Goal: Navigation & Orientation: Find specific page/section

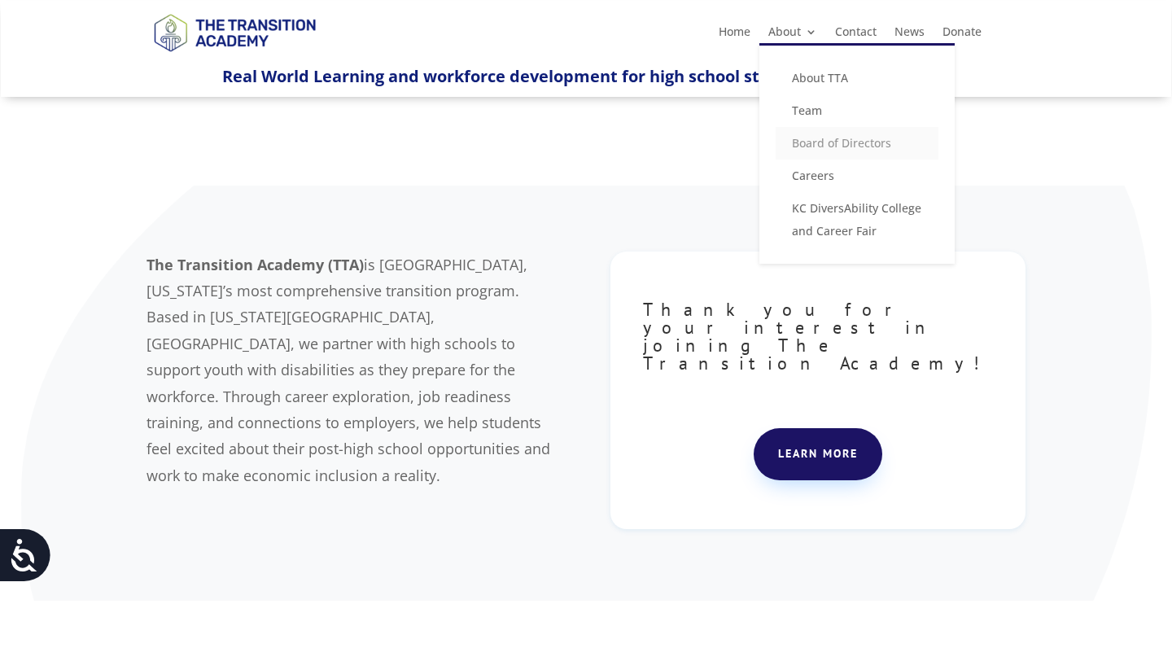
click at [830, 146] on link "Board of Directors" at bounding box center [857, 143] width 163 height 33
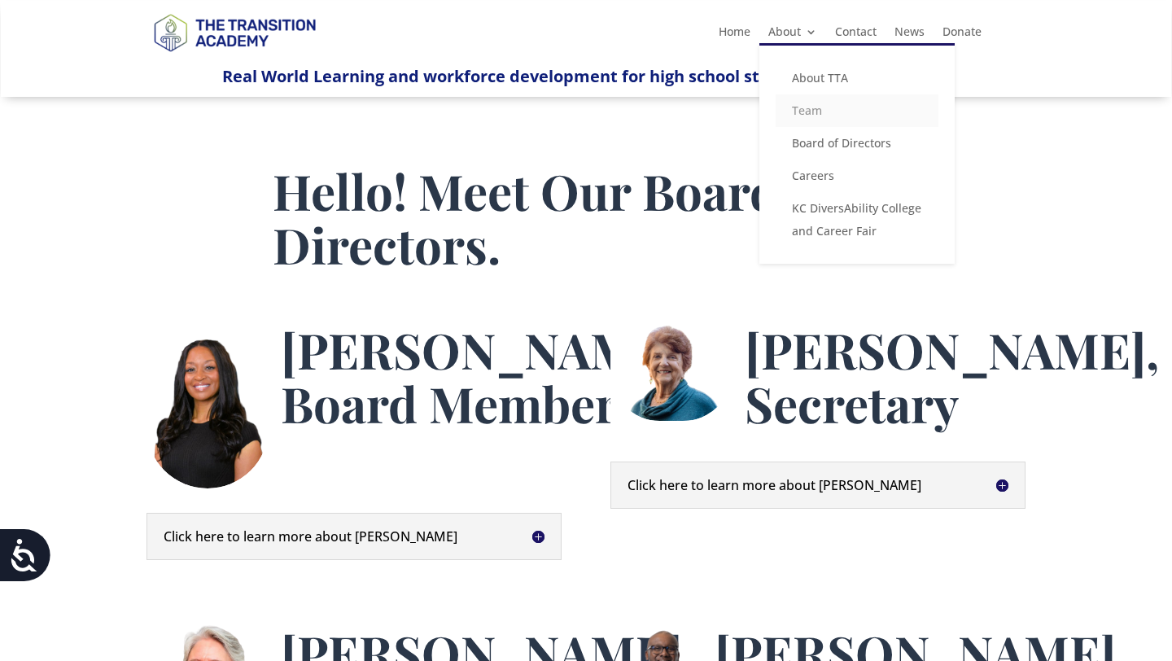
click at [806, 109] on link "Team" at bounding box center [857, 110] width 163 height 33
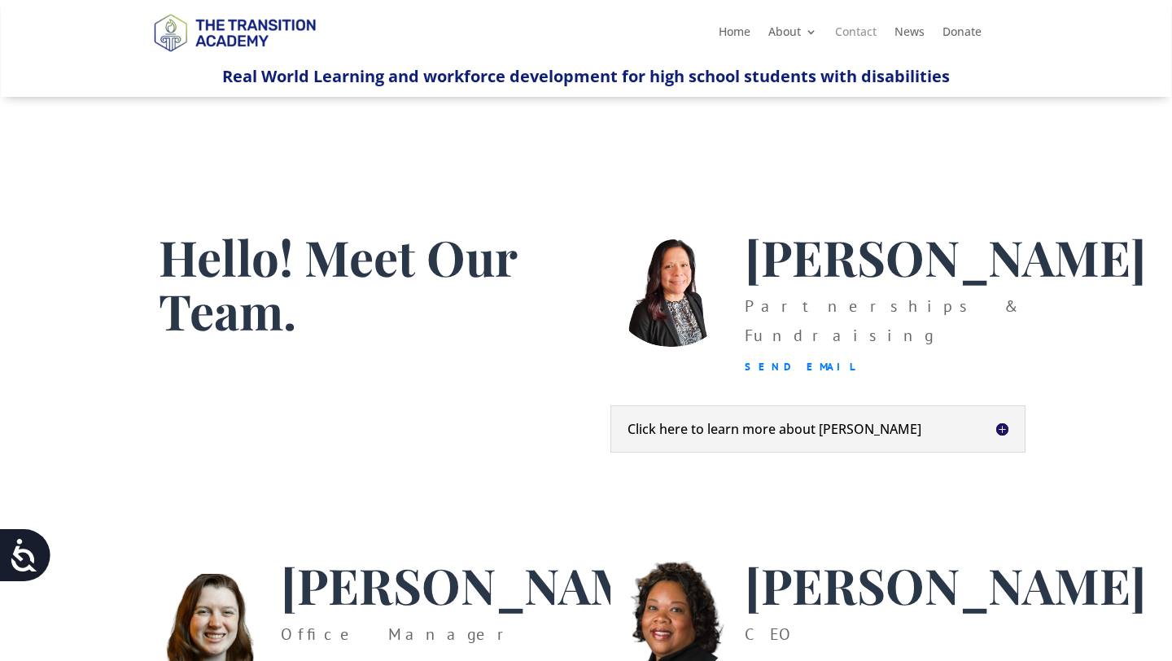
click at [856, 29] on link "Contact" at bounding box center [856, 35] width 42 height 18
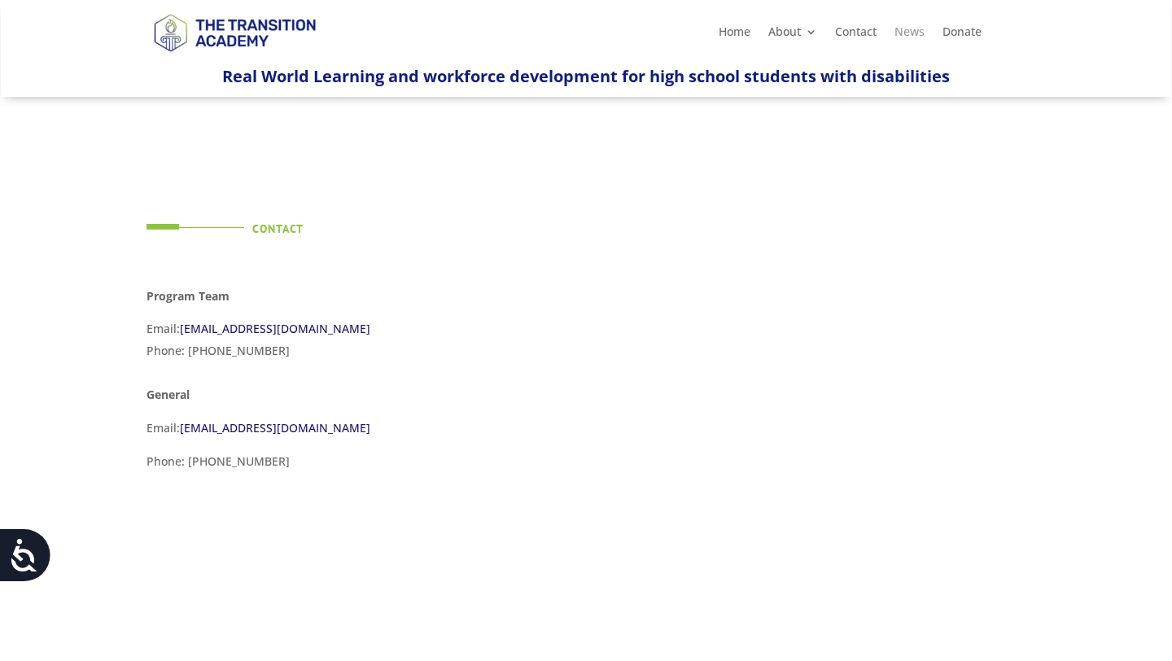
click at [911, 33] on link "News" at bounding box center [909, 35] width 30 height 18
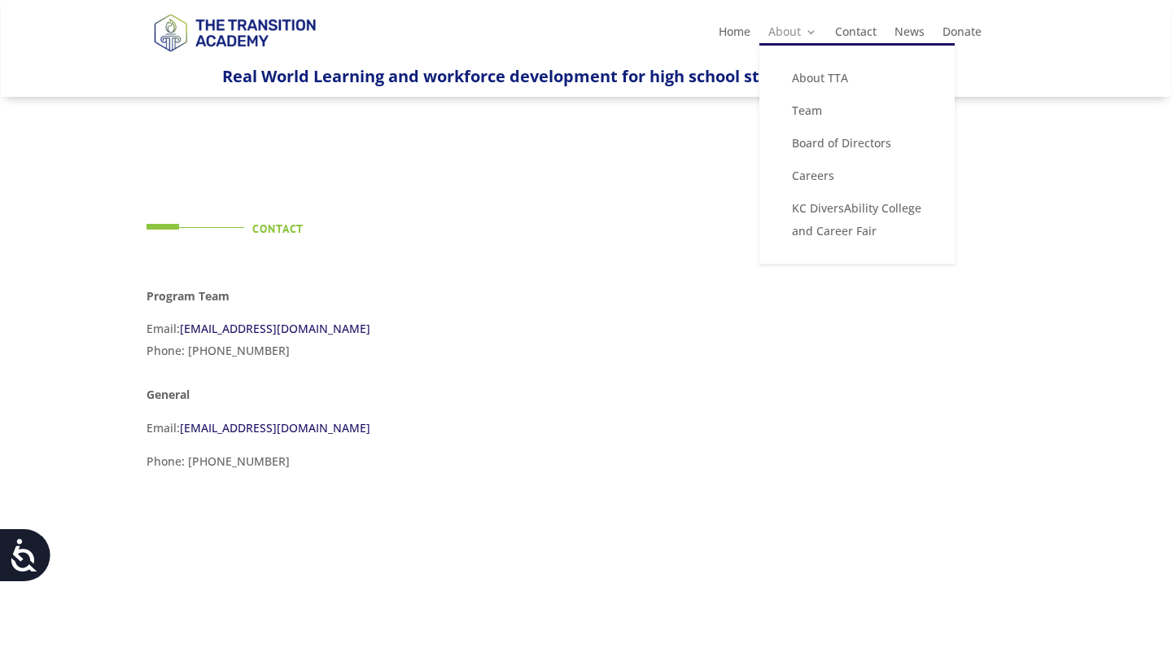
click at [802, 34] on link "About" at bounding box center [792, 35] width 49 height 18
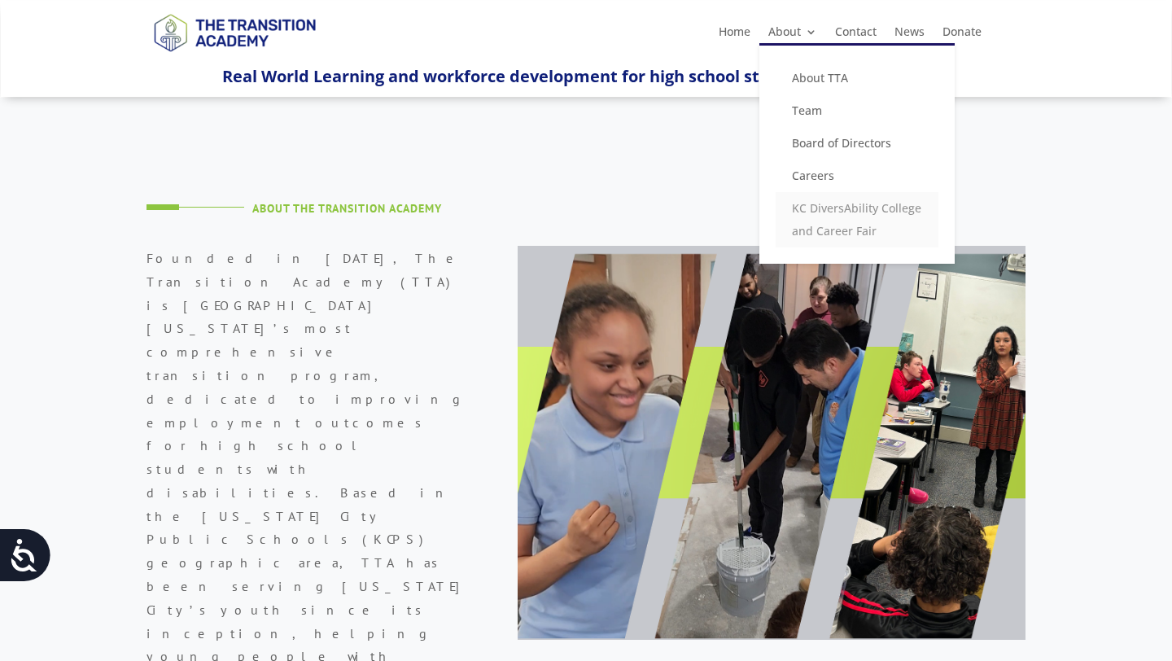
click at [893, 225] on link "KC DiversAbility College and Career Fair" at bounding box center [857, 219] width 163 height 55
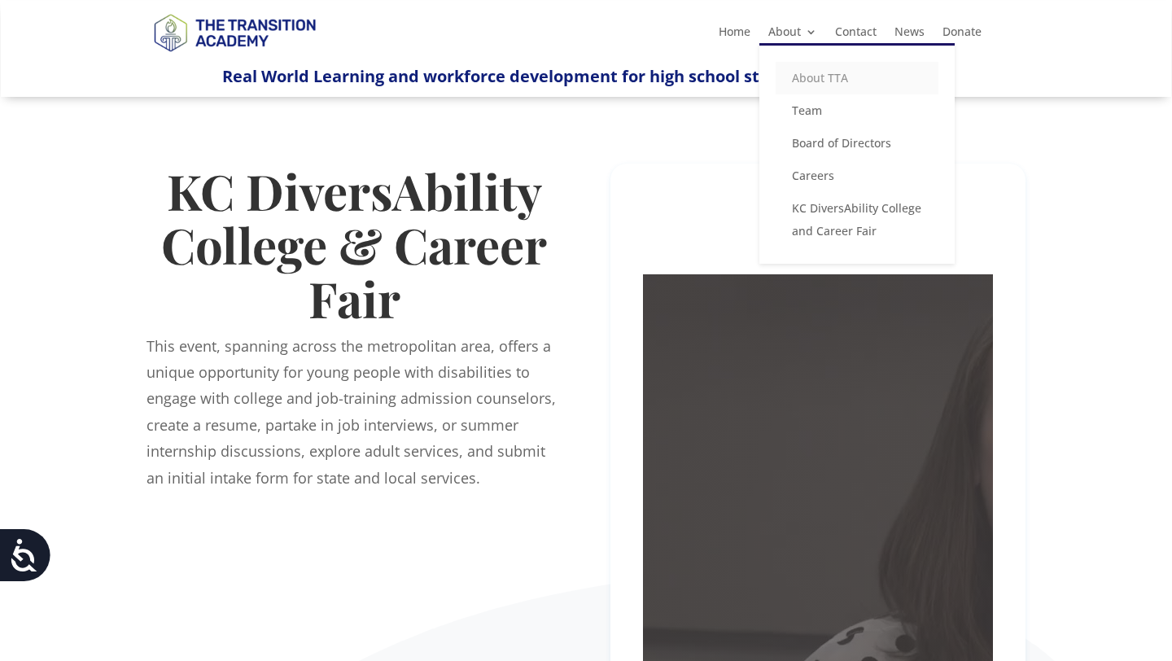
click at [819, 82] on link "About TTA" at bounding box center [857, 78] width 163 height 33
